Goal: Information Seeking & Learning: Understand process/instructions

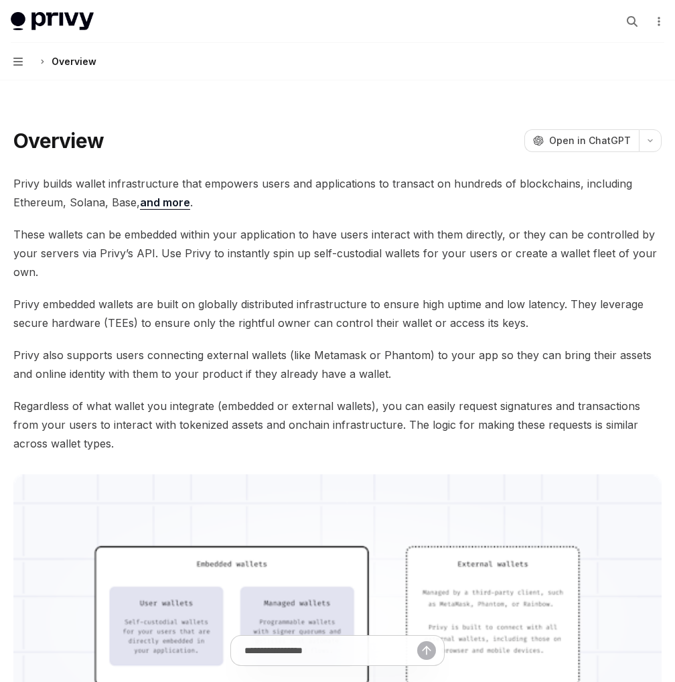
click at [12, 65] on button "Navigation Overview" at bounding box center [337, 62] width 675 height 38
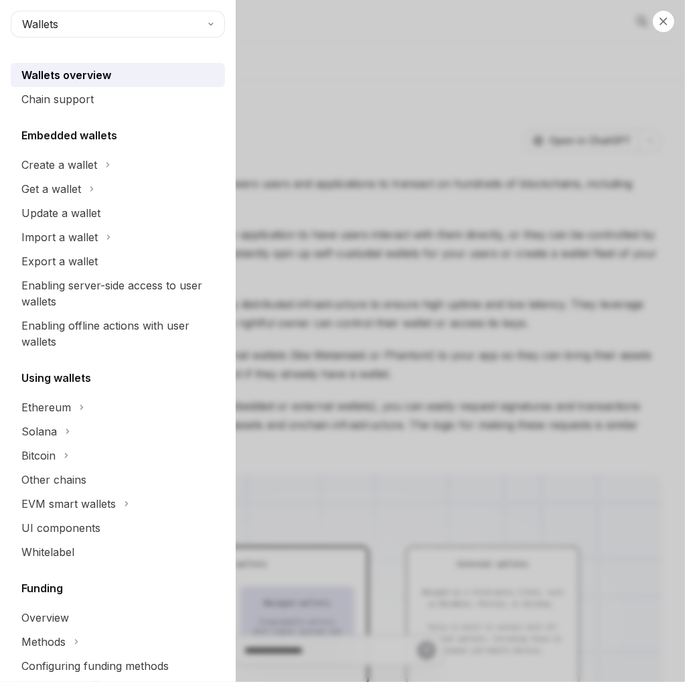
click at [586, 78] on div "Close navigation Wallets Wallets overview Chain support Embedded wallets Create…" at bounding box center [342, 341] width 685 height 682
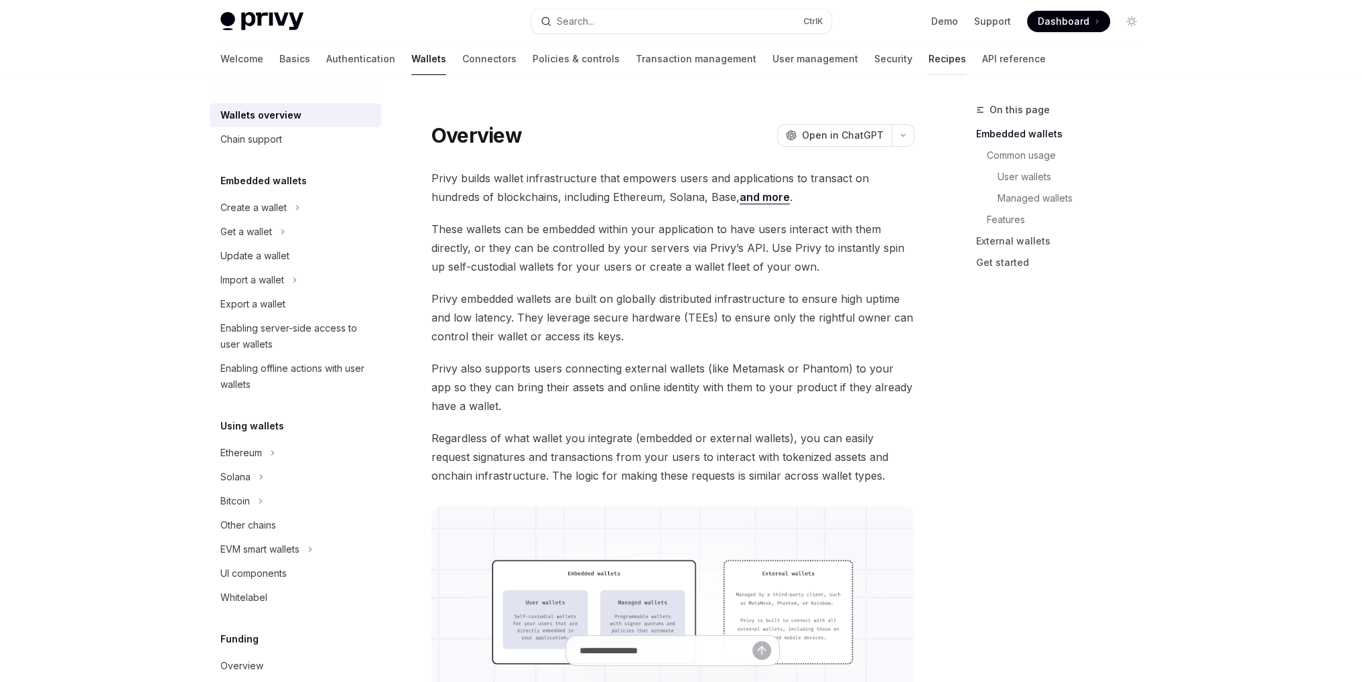
click at [674, 54] on link "Recipes" at bounding box center [947, 59] width 38 height 32
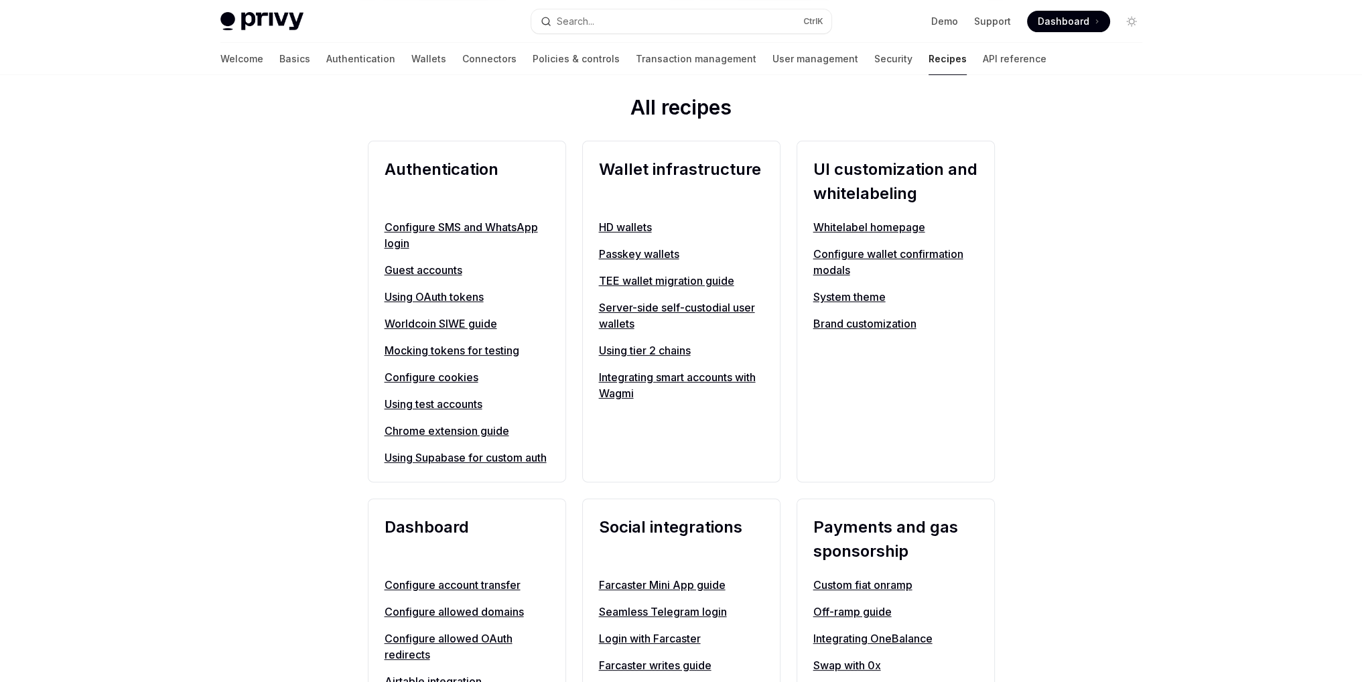
scroll to position [469, 0]
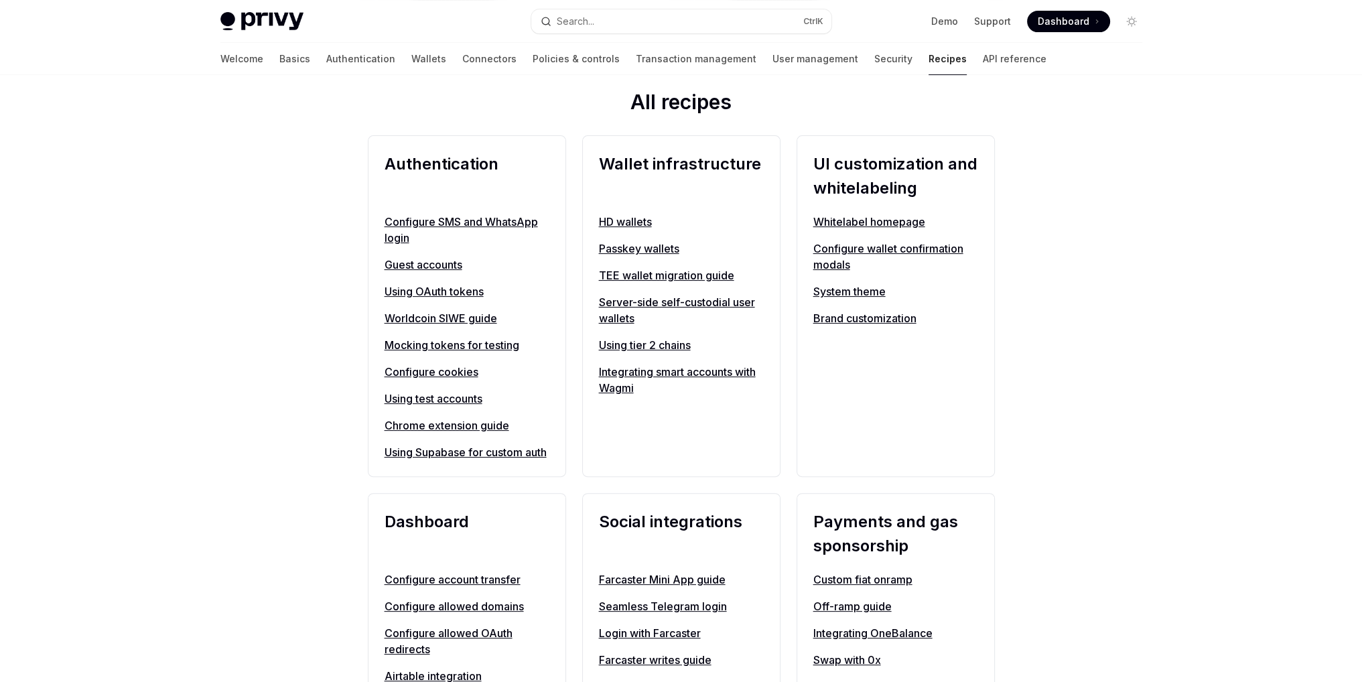
click at [434, 399] on link "Using test accounts" at bounding box center [466, 398] width 165 height 16
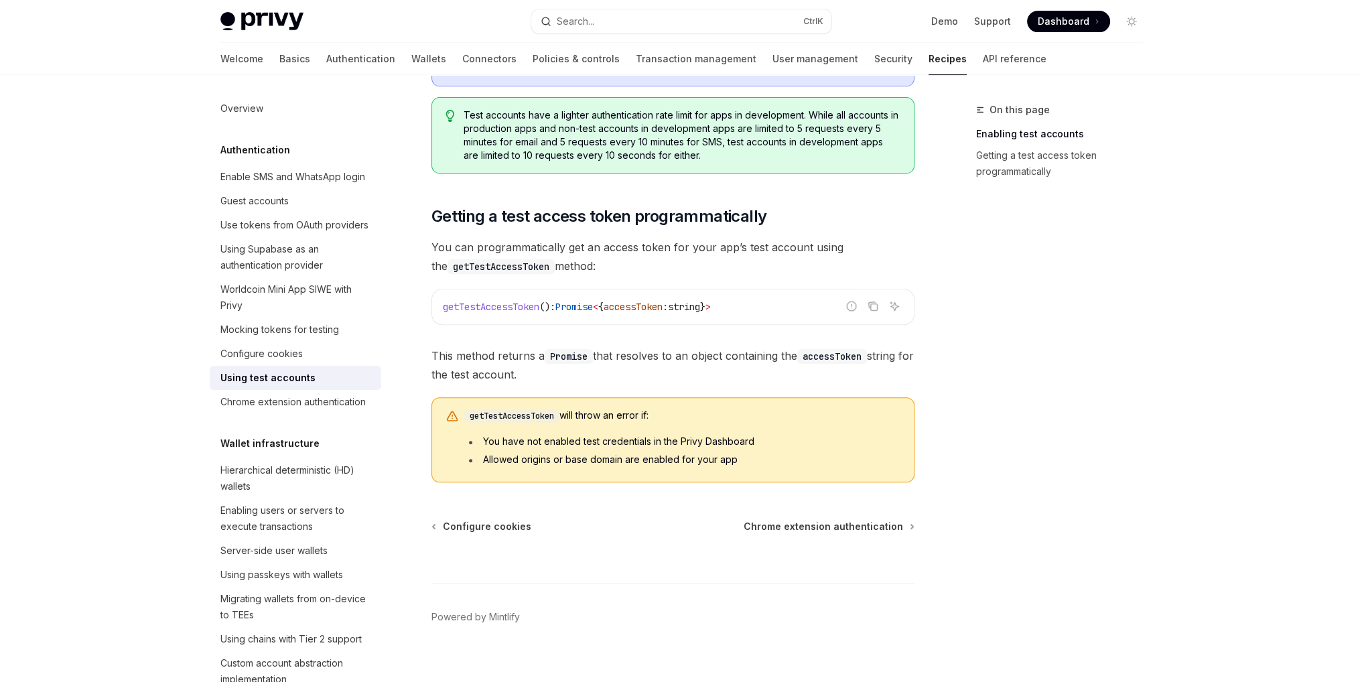
scroll to position [737, 0]
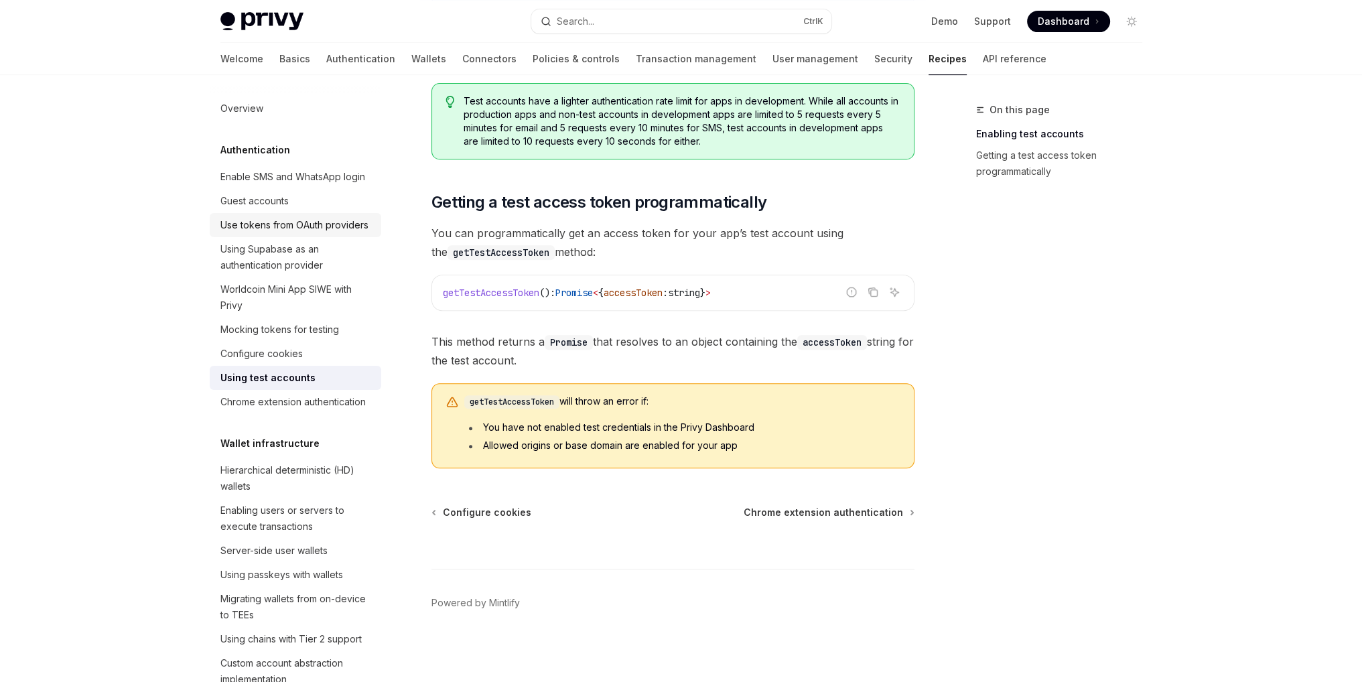
click at [267, 233] on div "Use tokens from OAuth providers" at bounding box center [294, 225] width 148 height 16
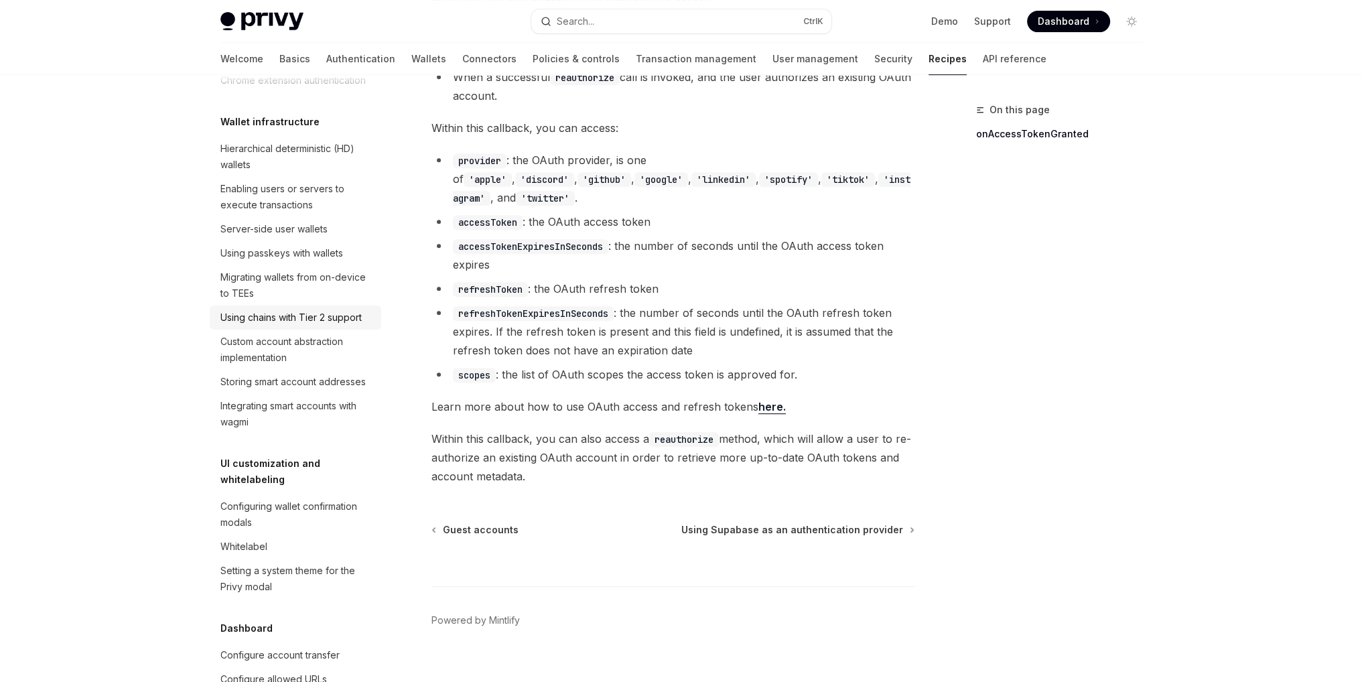
scroll to position [335, 0]
click at [279, 240] on div "Server-side user wallets" at bounding box center [273, 232] width 107 height 16
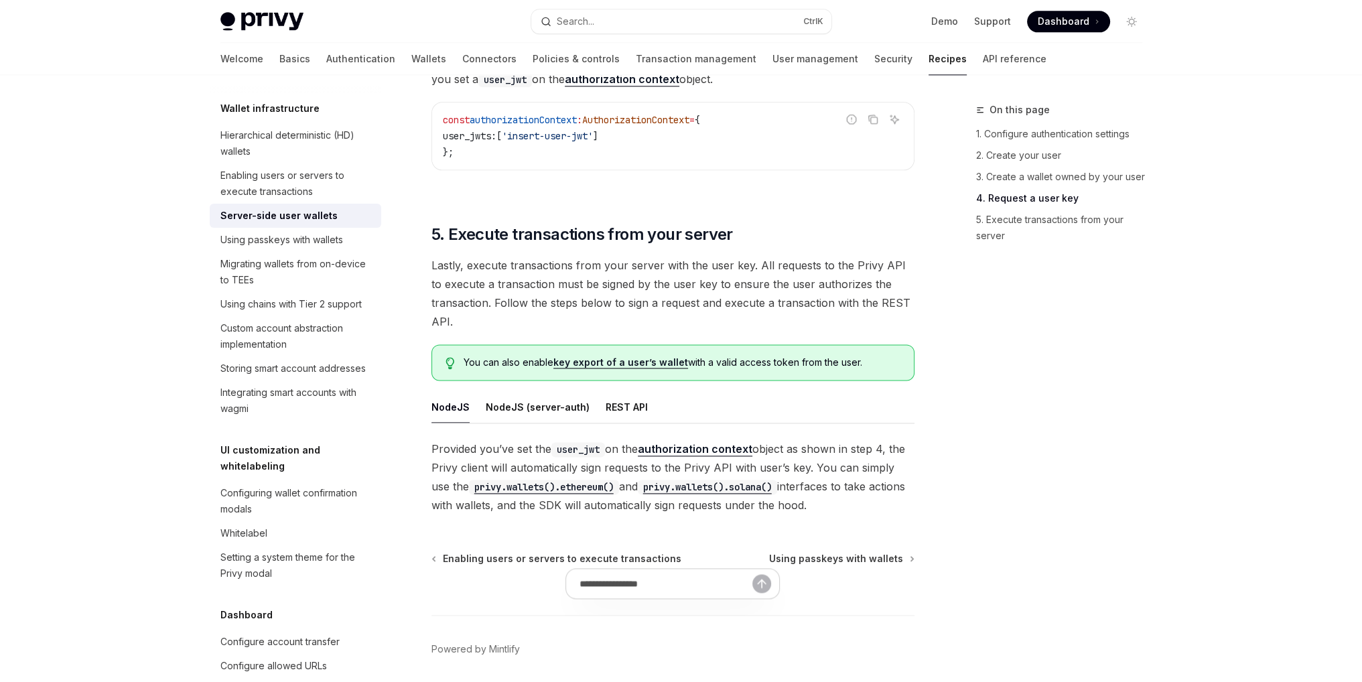
scroll to position [2277, 0]
click at [284, 200] on div "Enabling users or servers to execute transactions" at bounding box center [296, 183] width 153 height 32
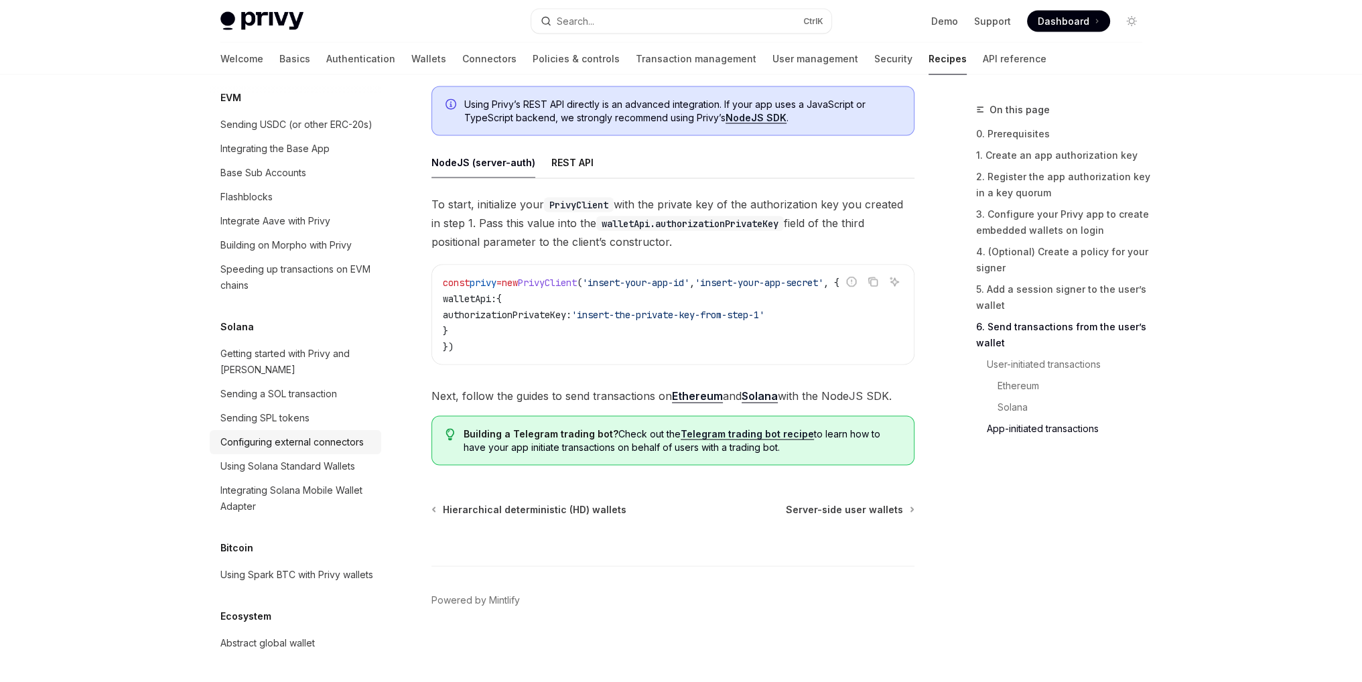
scroll to position [2057, 0]
click at [255, 638] on div "Abstract global wallet" at bounding box center [267, 643] width 94 height 16
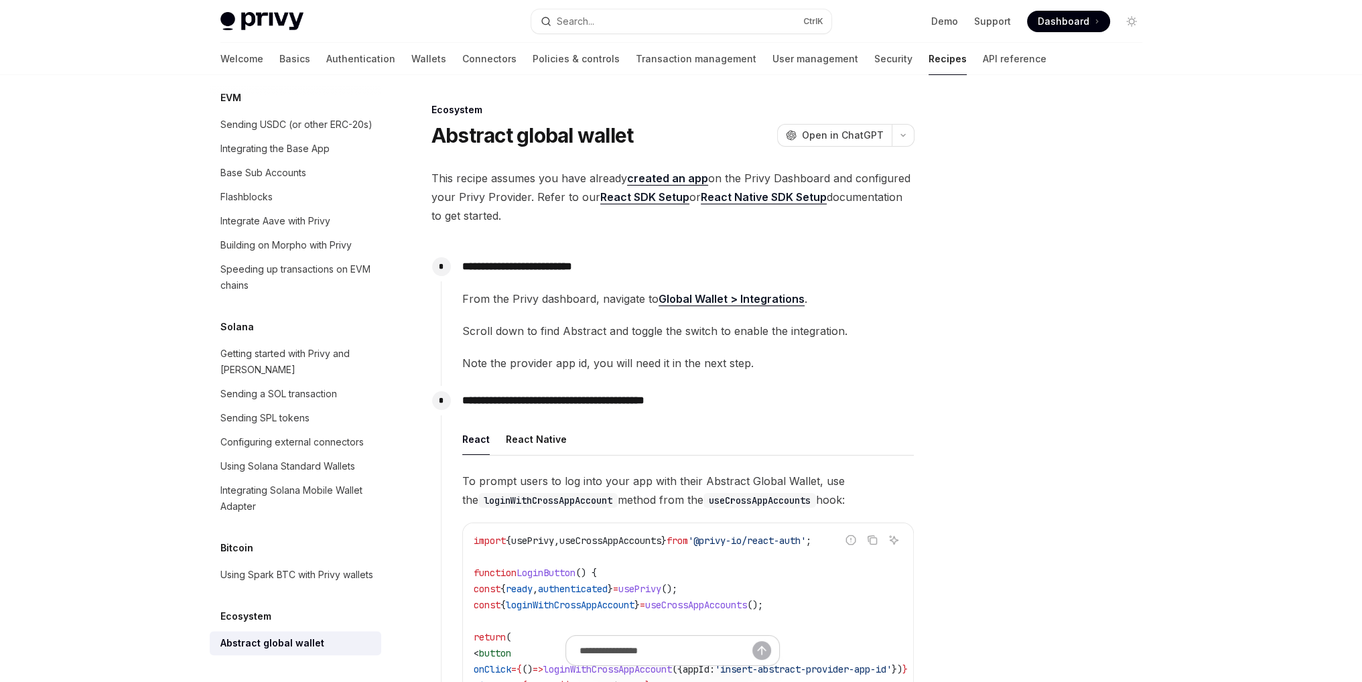
click at [637, 196] on link "React SDK Setup" at bounding box center [644, 197] width 89 height 14
type textarea "*"
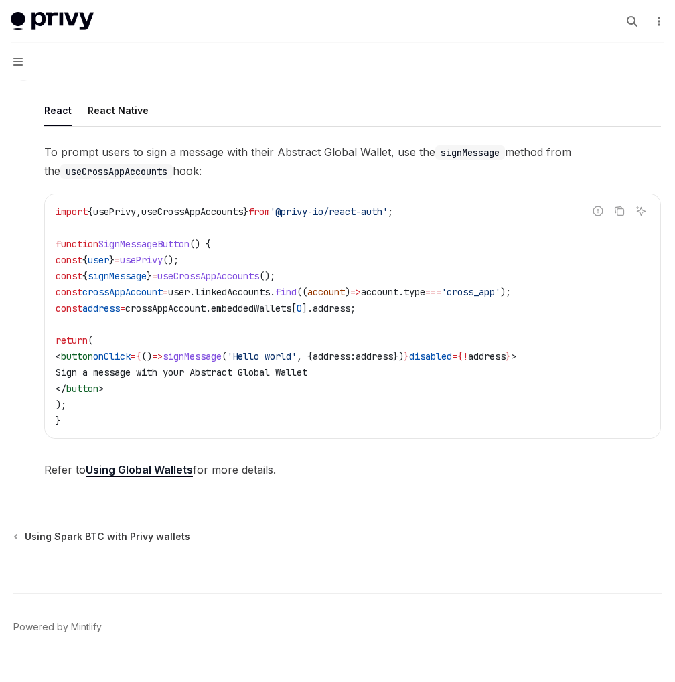
scroll to position [707, 0]
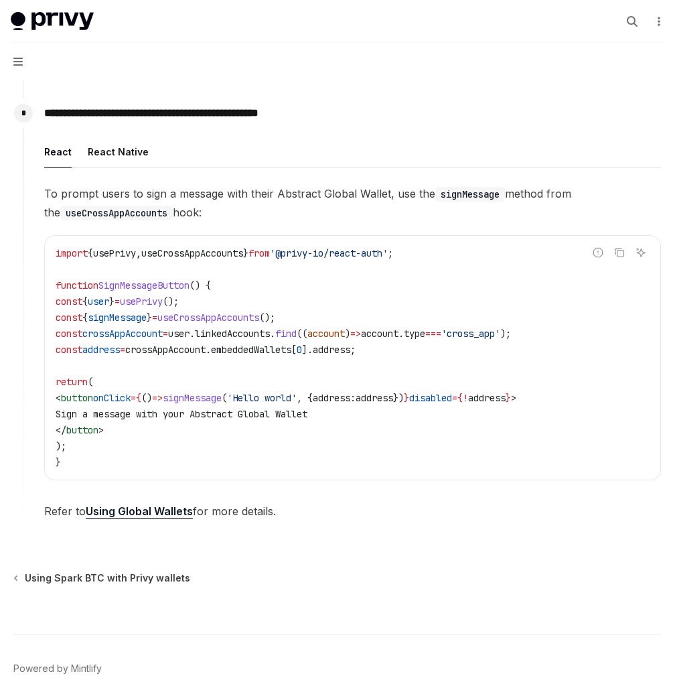
click at [159, 508] on link "Using Global Wallets" at bounding box center [139, 511] width 107 height 14
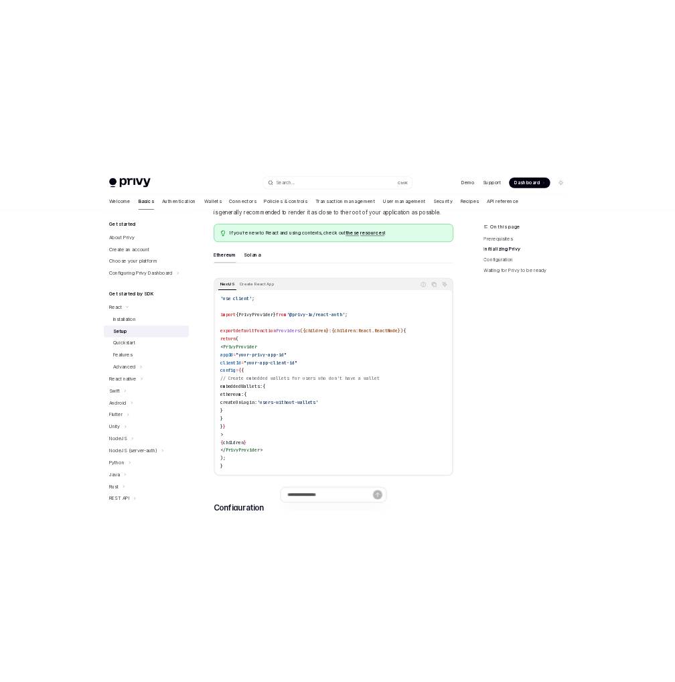
scroll to position [335, 0]
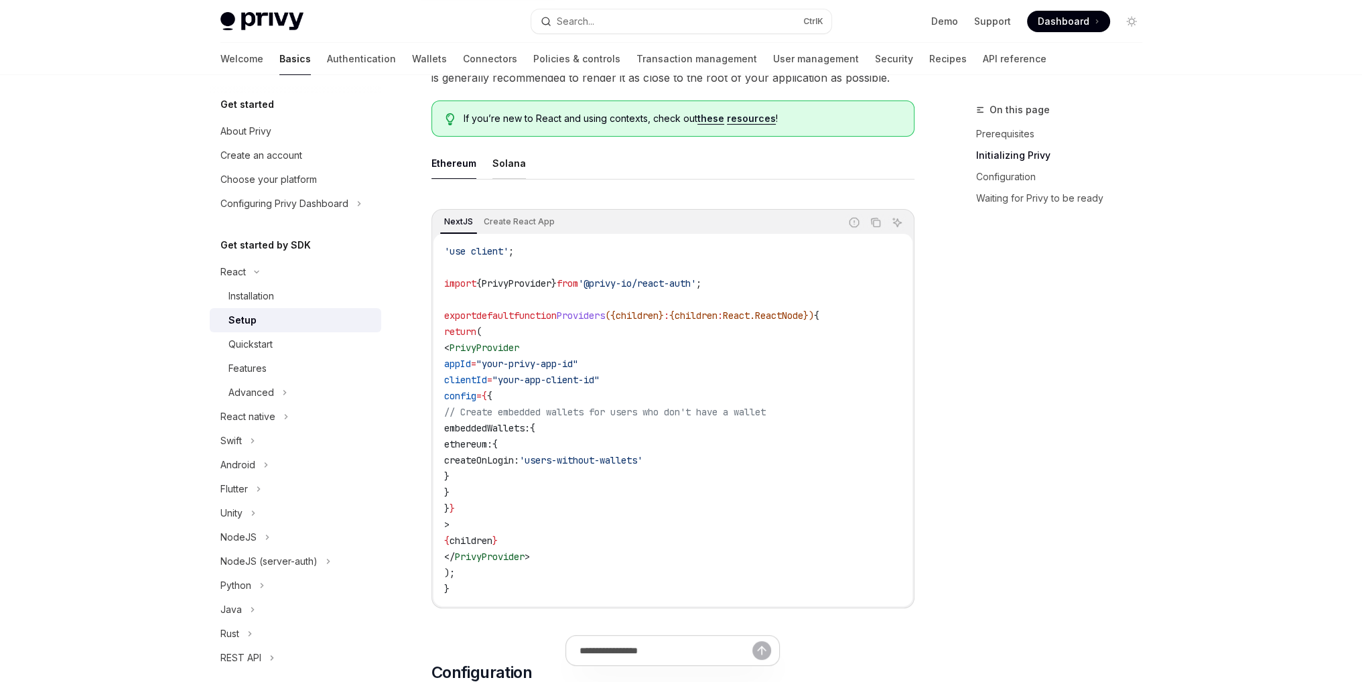
click at [499, 167] on div "Solana" at bounding box center [508, 162] width 33 height 31
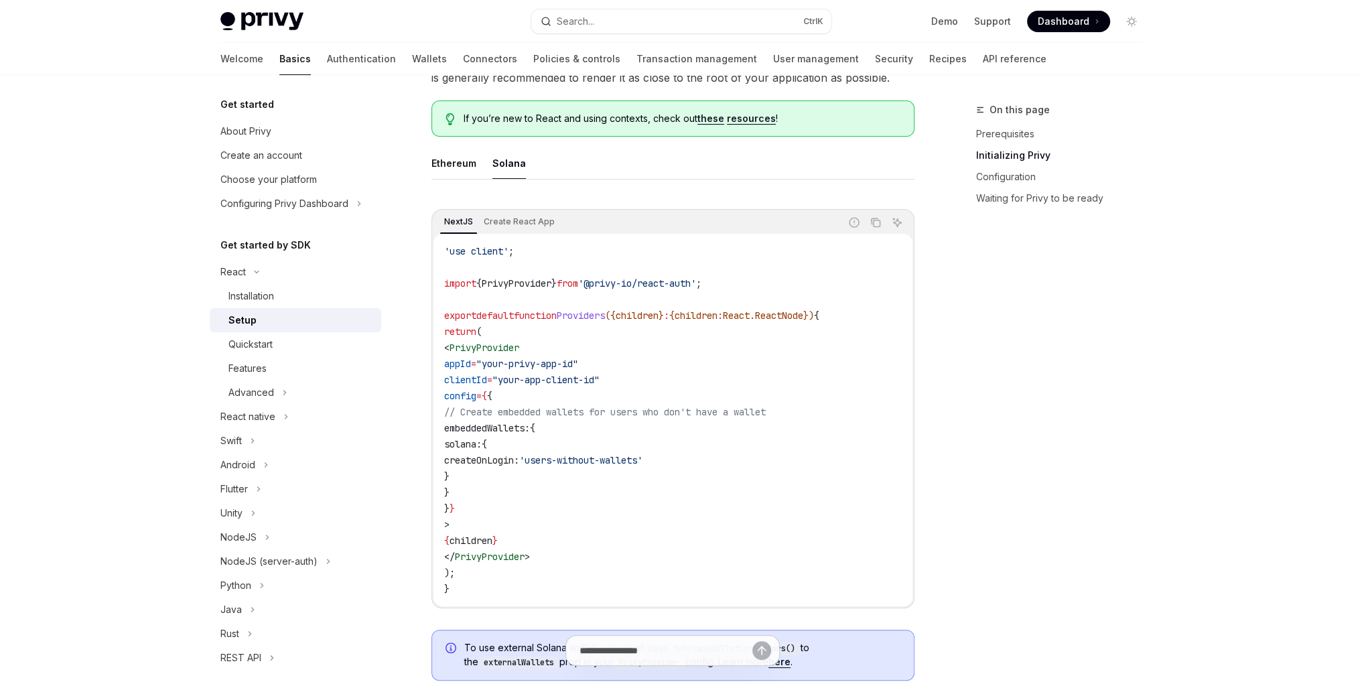
click at [475, 167] on ul "Ethereum Solana" at bounding box center [672, 163] width 483 height 32
click at [458, 170] on div "Ethereum" at bounding box center [453, 162] width 45 height 31
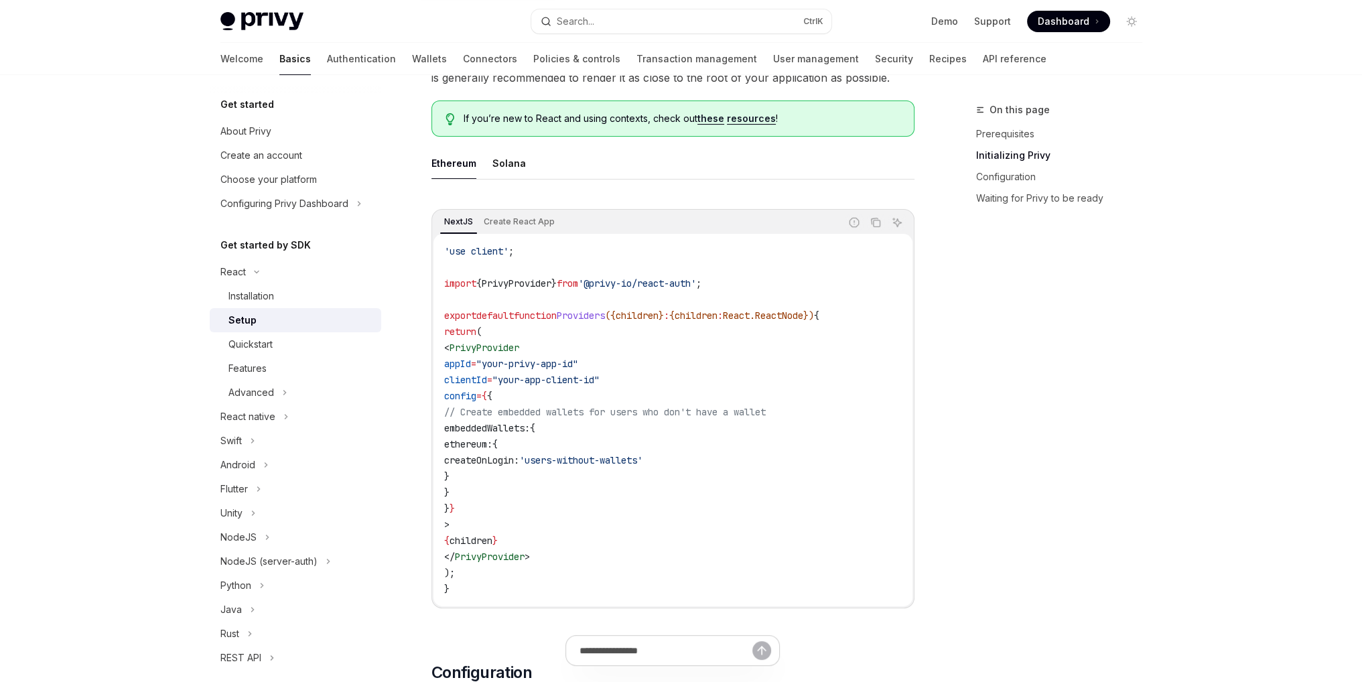
type textarea "*"
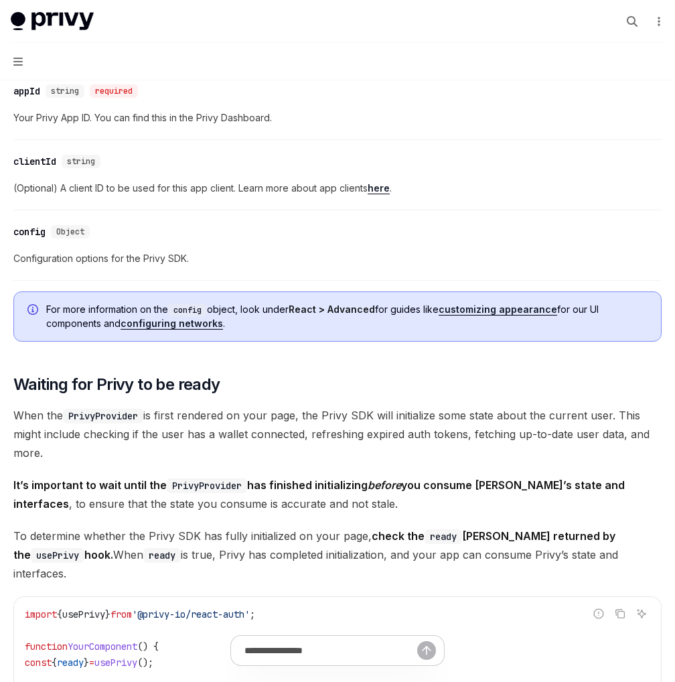
scroll to position [1005, 0]
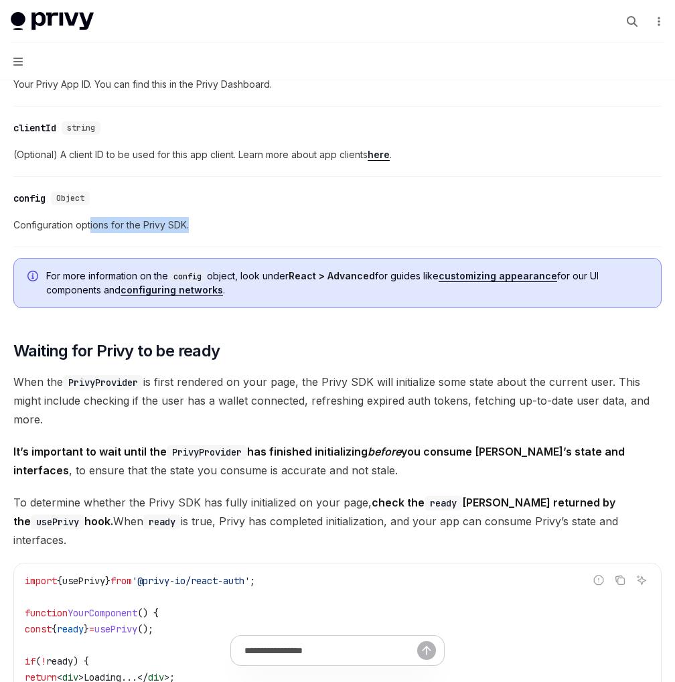
drag, startPoint x: 89, startPoint y: 220, endPoint x: 262, endPoint y: 225, distance: 172.9
click at [262, 225] on span "Configuration options for the Privy SDK." at bounding box center [337, 225] width 648 height 16
click at [269, 240] on div "​ config Object Configuration options for the Privy SDK." at bounding box center [337, 216] width 648 height 64
click at [175, 287] on link "configuring networks" at bounding box center [172, 290] width 102 height 12
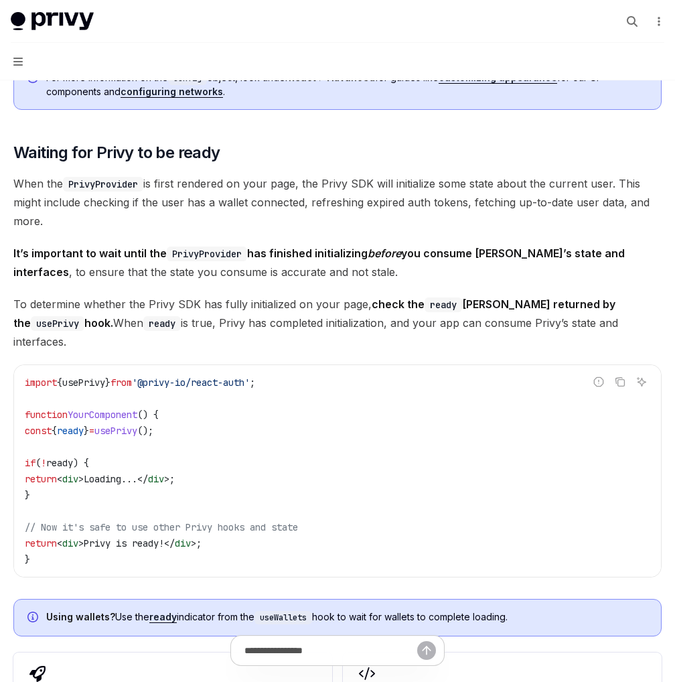
scroll to position [1206, 0]
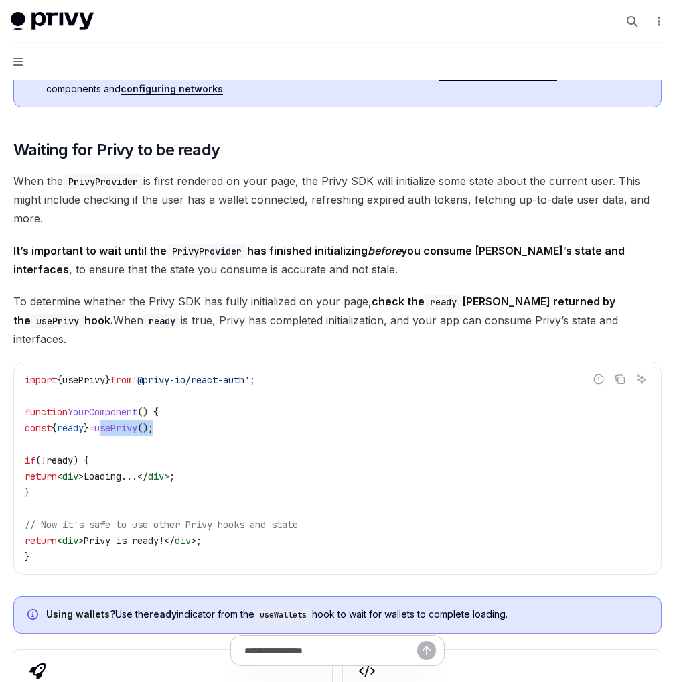
drag, startPoint x: 125, startPoint y: 408, endPoint x: 185, endPoint y: 408, distance: 60.3
click at [153, 422] on span "const { ready } = usePrivy ();" at bounding box center [89, 428] width 129 height 12
copy span "usePrivy ();"
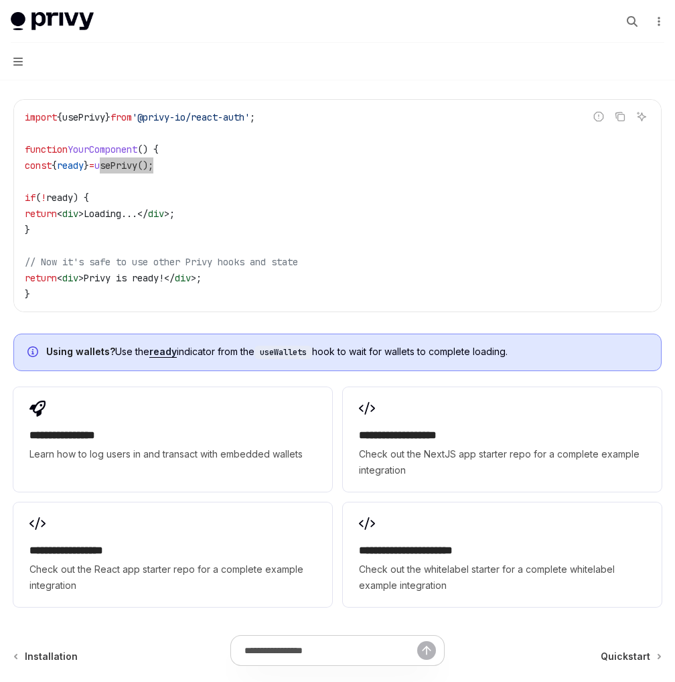
scroll to position [1473, 0]
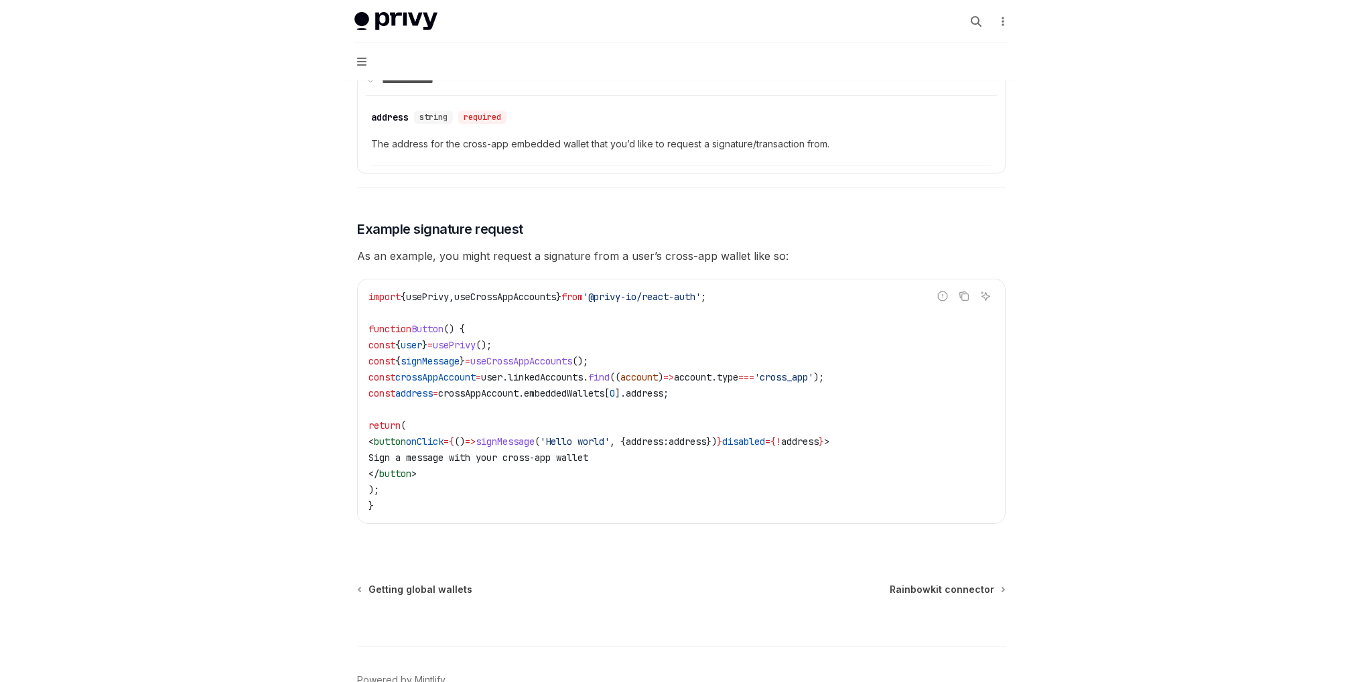
scroll to position [2004, 0]
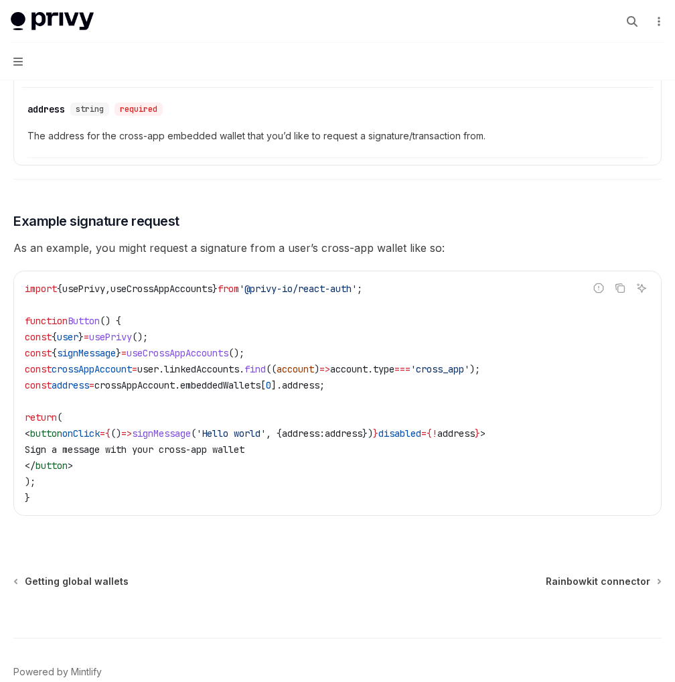
type textarea "*"
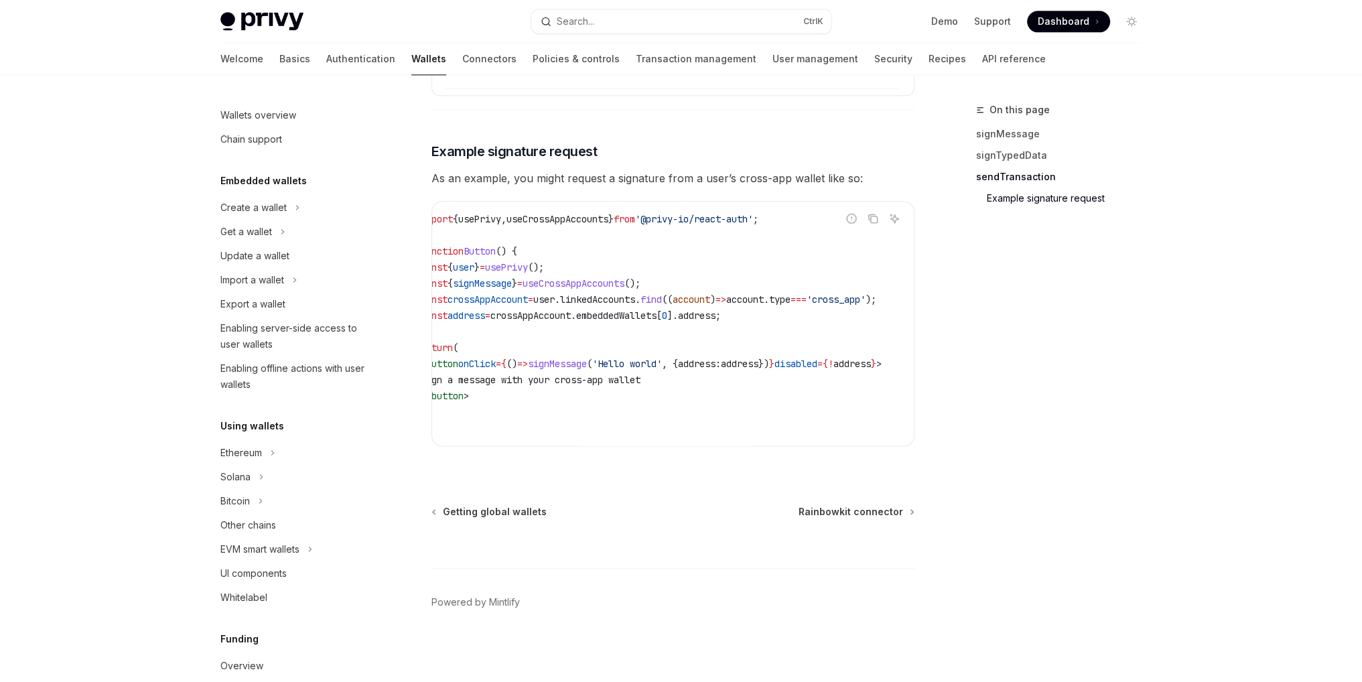
scroll to position [0, 0]
